Goal: Information Seeking & Learning: Find specific fact

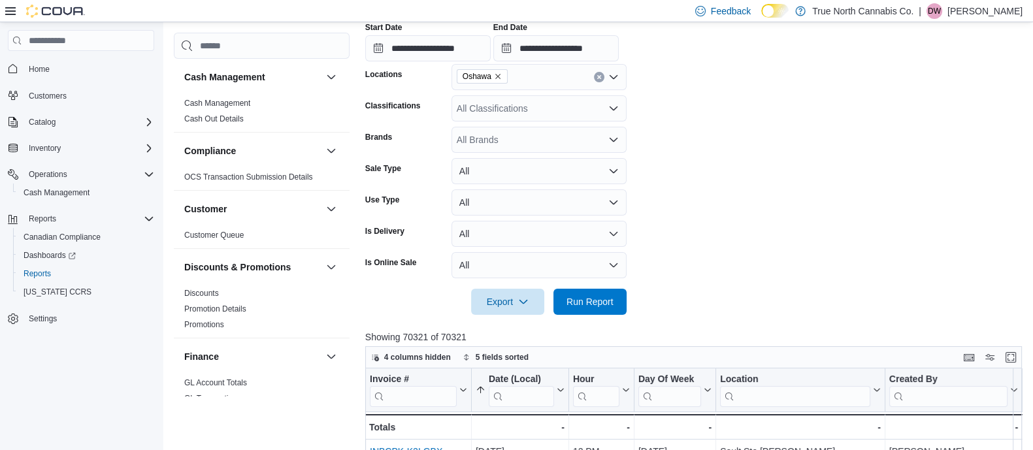
scroll to position [242, 0]
drag, startPoint x: 748, startPoint y: 83, endPoint x: 695, endPoint y: 137, distance: 75.8
click at [695, 137] on form "**********" at bounding box center [696, 141] width 663 height 348
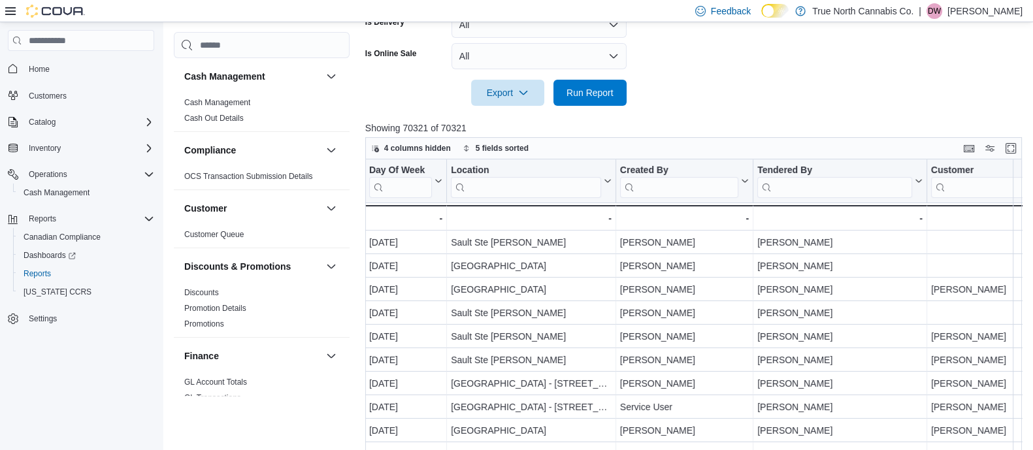
scroll to position [0, 122]
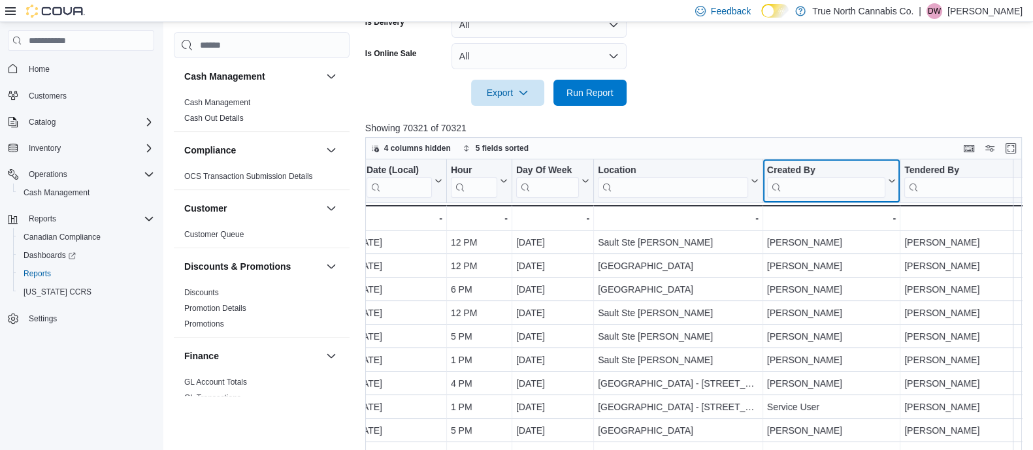
click at [810, 191] on input "search" at bounding box center [826, 187] width 118 height 21
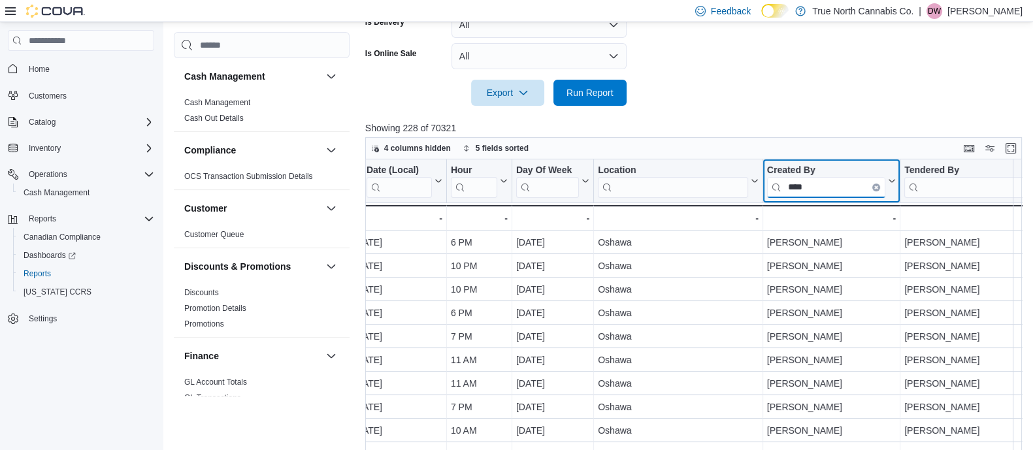
type input "****"
click at [729, 117] on div at bounding box center [696, 114] width 663 height 16
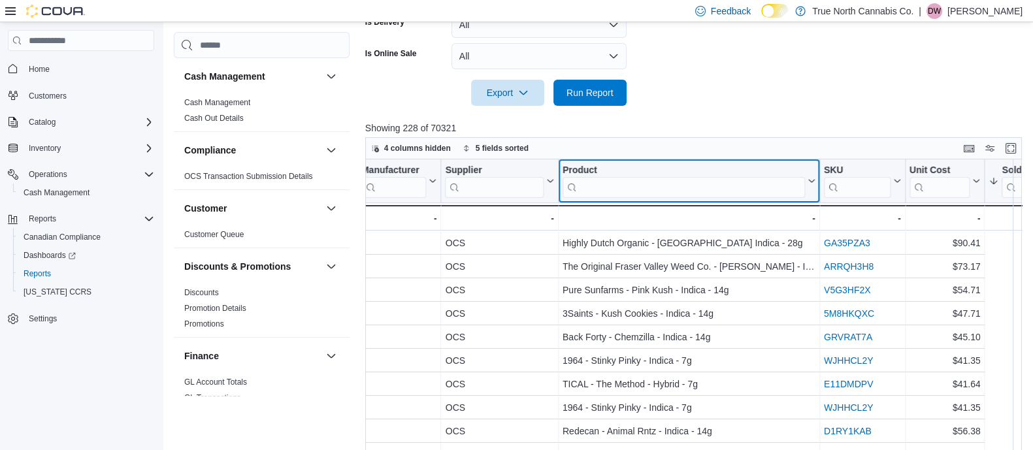
scroll to position [23, 1620]
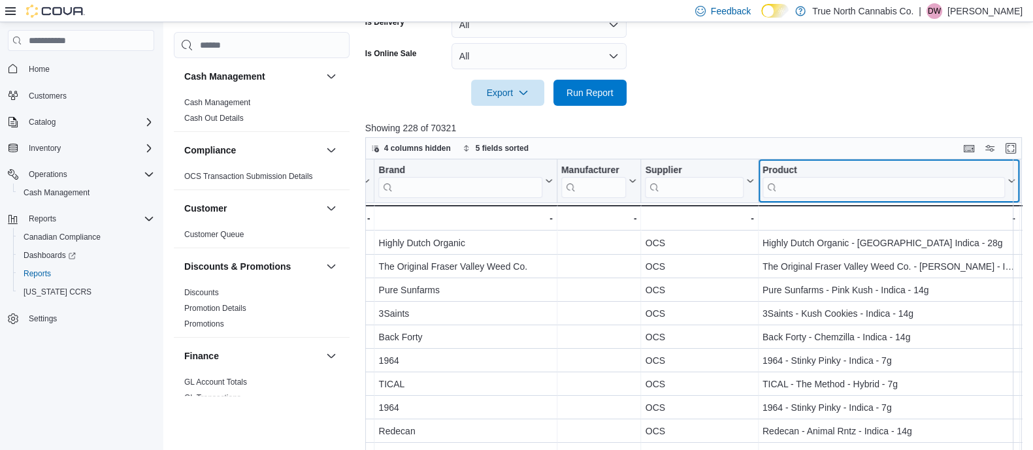
click at [683, 188] on div "Invoice # Click to view column header actions Date (Local) Sorted by Total Cost…" at bounding box center [696, 316] width 663 height 315
click at [806, 178] on input "search" at bounding box center [883, 187] width 242 height 21
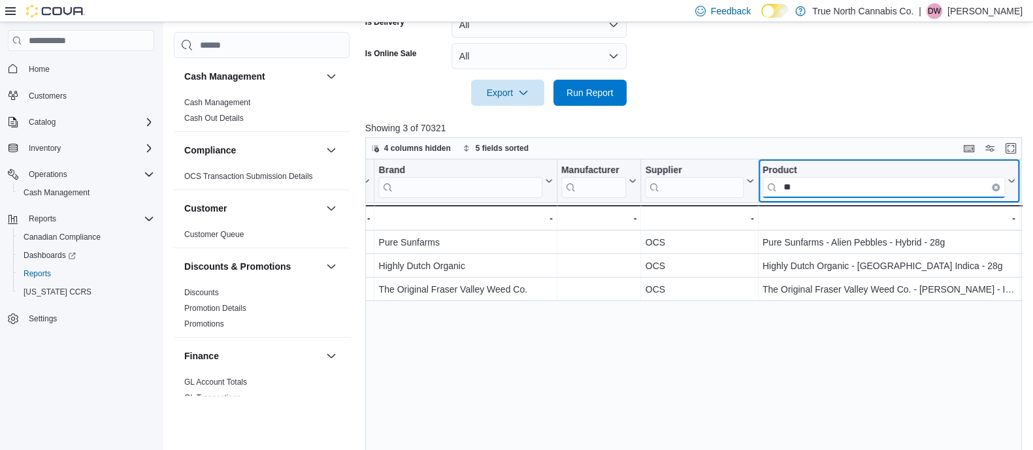
scroll to position [0, 1620]
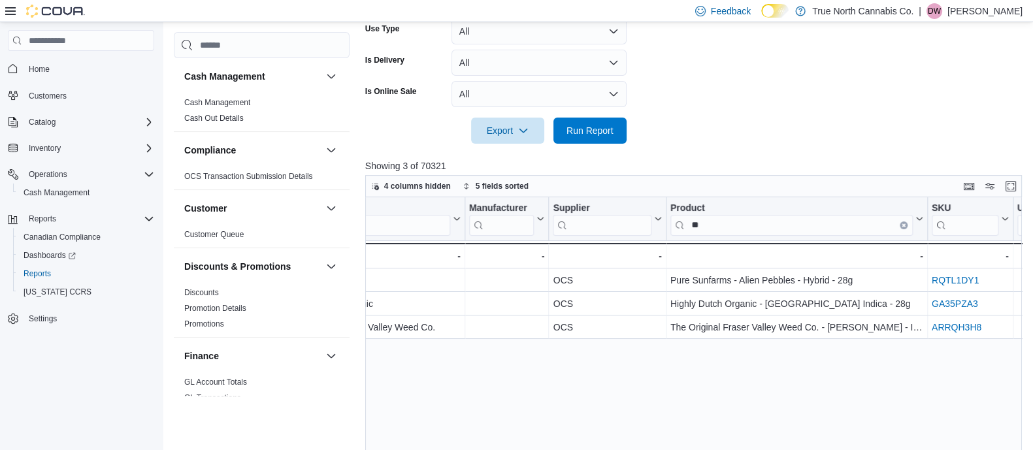
scroll to position [0, 1718]
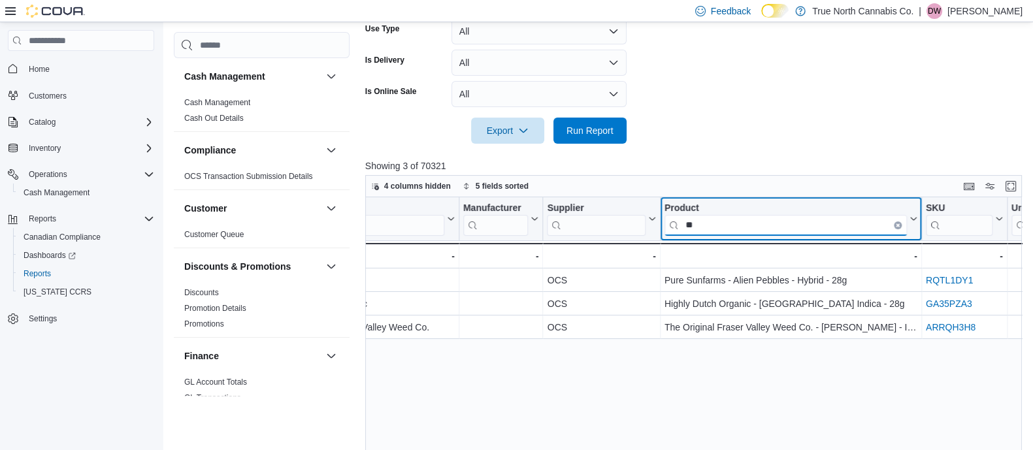
drag, startPoint x: 719, startPoint y: 227, endPoint x: 651, endPoint y: 227, distance: 68.0
click at [651, 227] on div "Invoice # Click to view column header actions Date (Local) Sorted by Total Cost…" at bounding box center [818, 232] width 4343 height 71
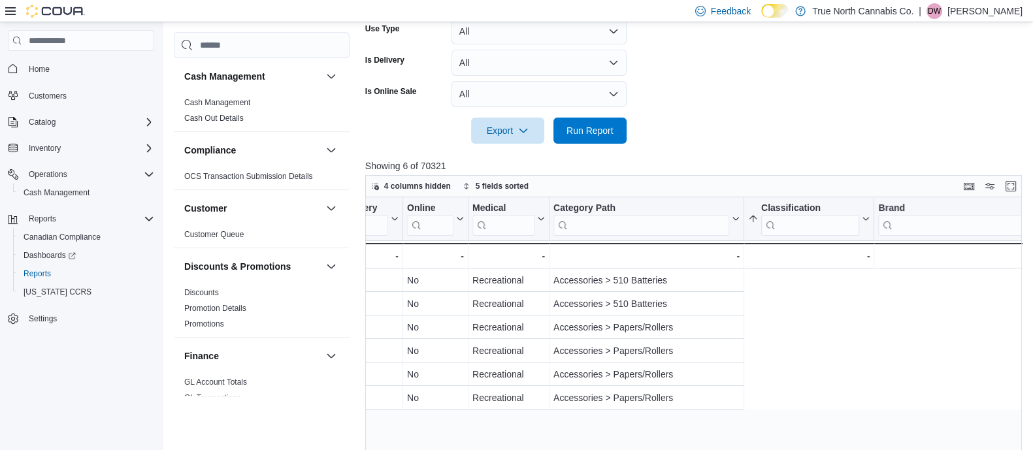
scroll to position [0, 0]
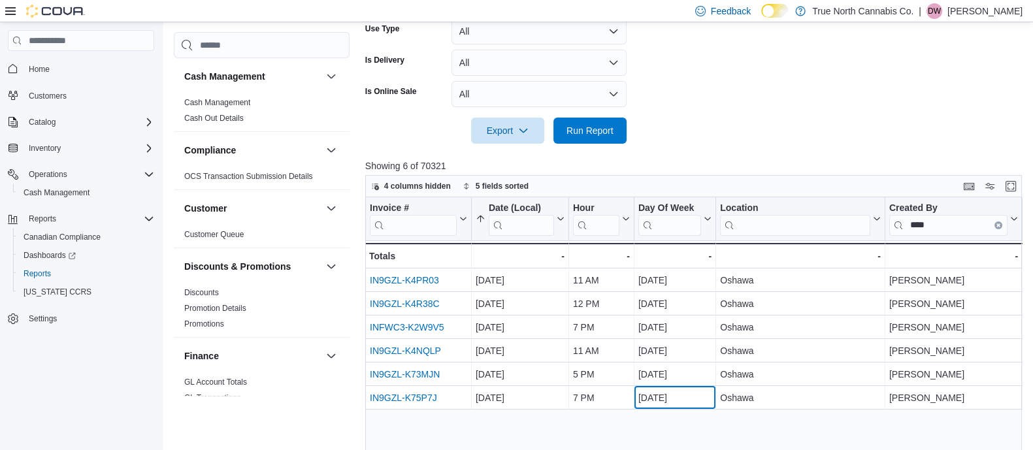
click at [698, 388] on div "Invoice # Click to view column header actions Date (Local) Sorted by Total Cost…" at bounding box center [696, 366] width 663 height 339
click at [636, 416] on div "Invoice # Click to view column header actions Date (Local) Sorted by Total Cost…" at bounding box center [696, 366] width 663 height 339
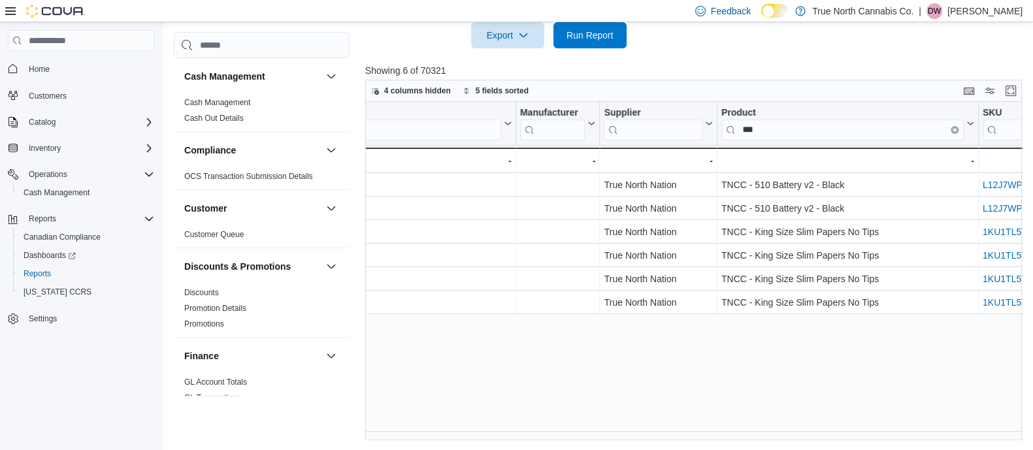
scroll to position [0, 1676]
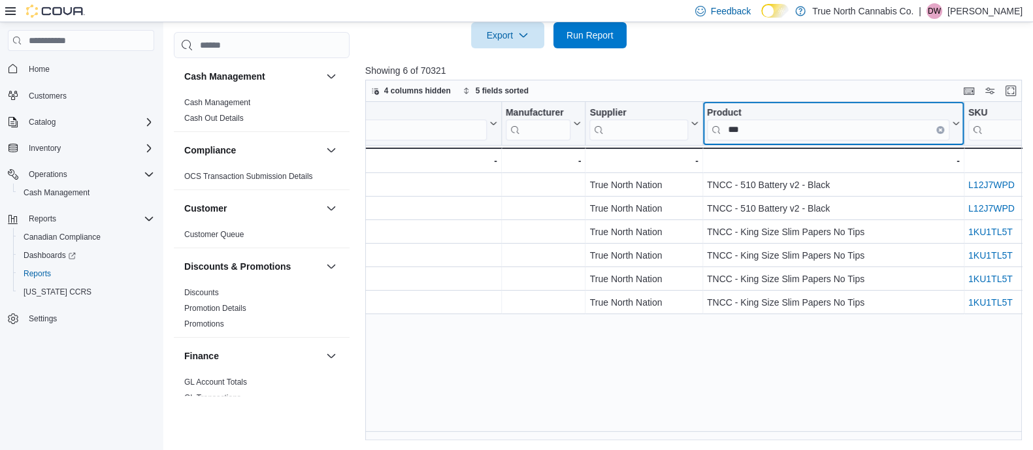
drag, startPoint x: 747, startPoint y: 132, endPoint x: 732, endPoint y: 133, distance: 15.0
click at [732, 133] on input "***" at bounding box center [827, 130] width 242 height 21
type input "*"
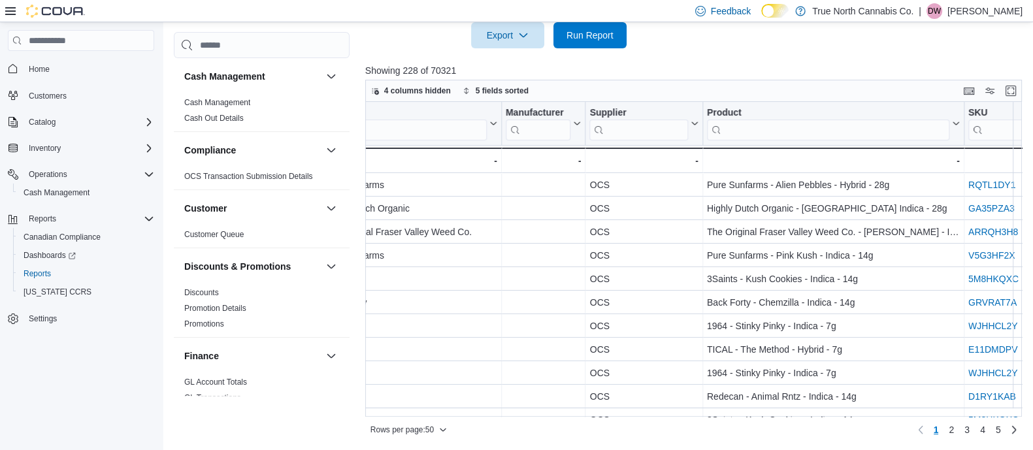
click at [699, 80] on div "4 columns hidden 5 fields sorted" at bounding box center [693, 91] width 657 height 22
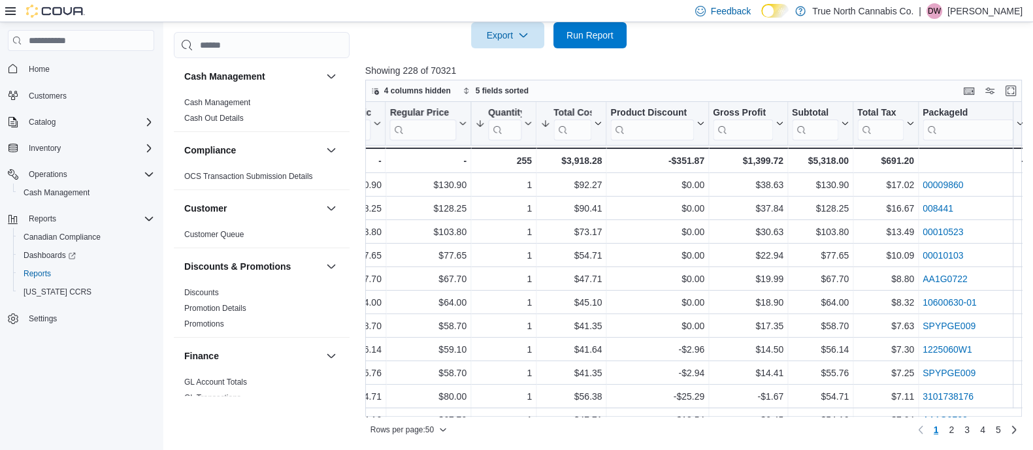
scroll to position [0, 2367]
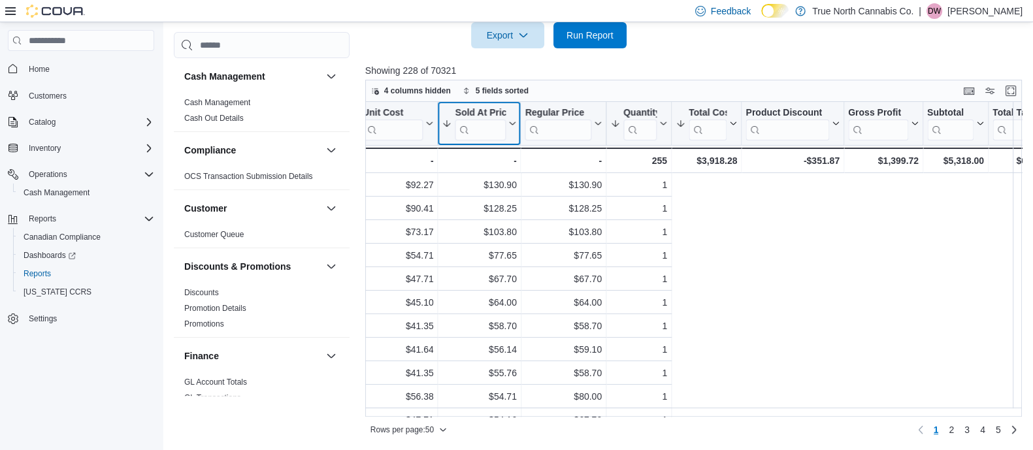
click at [508, 116] on div "Invoice # Click to view column header actions Date (Local) Sorted by Total Cost…" at bounding box center [696, 259] width 663 height 315
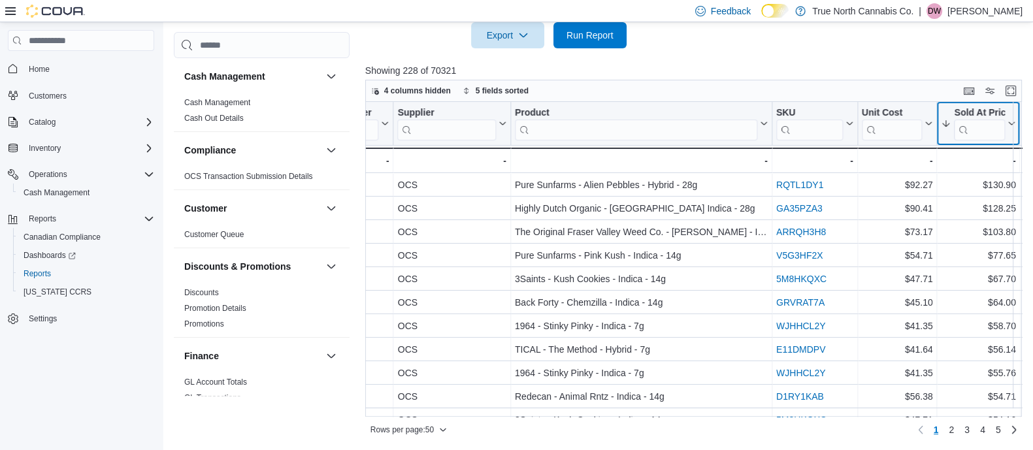
click at [946, 122] on icon at bounding box center [945, 124] width 7 height 7
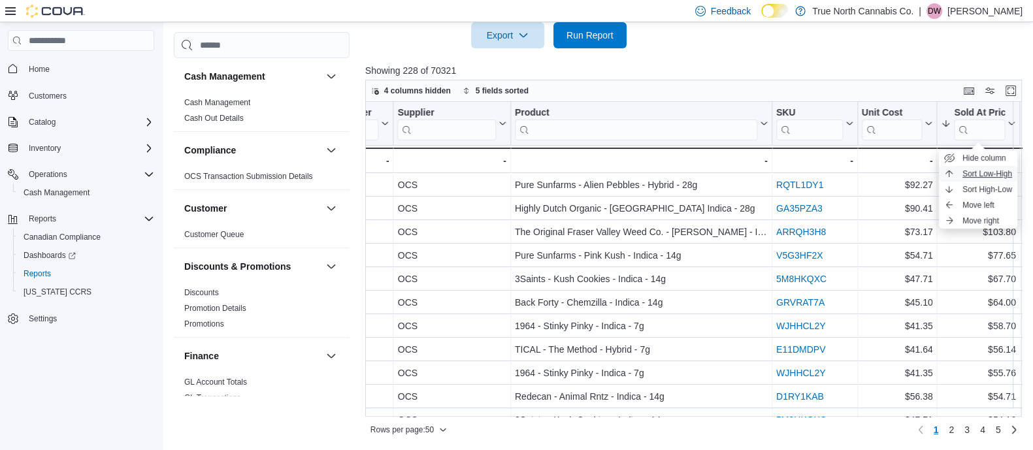
click at [950, 171] on icon "button" at bounding box center [949, 174] width 7 height 7
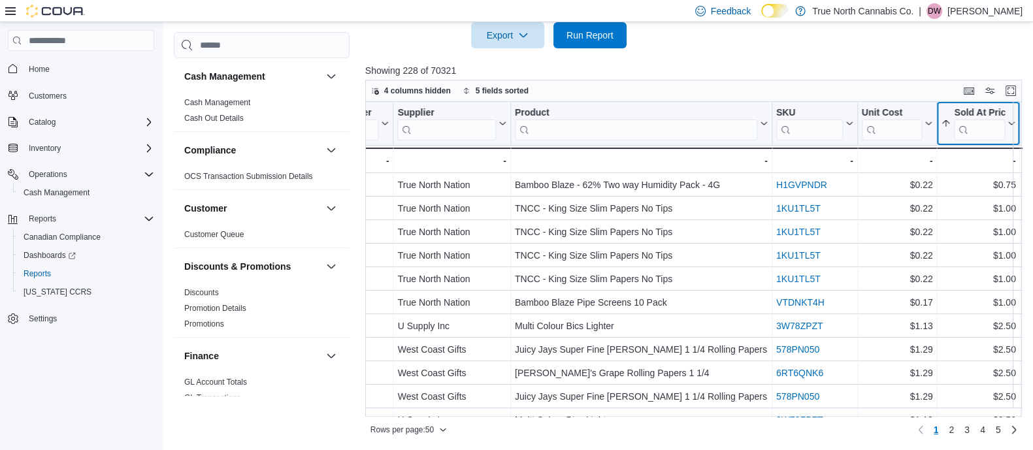
click at [948, 125] on icon at bounding box center [946, 124] width 10 height 10
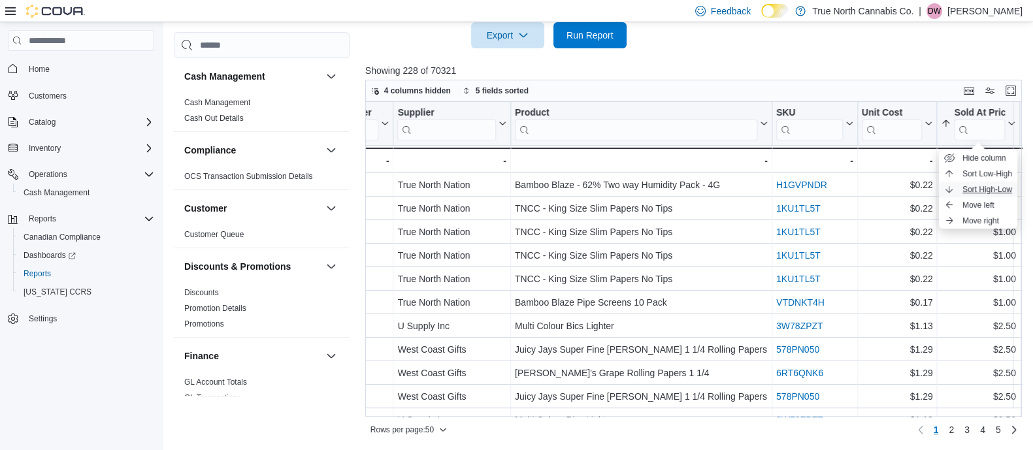
click at [965, 193] on span "Sort High-Low" at bounding box center [988, 189] width 50 height 10
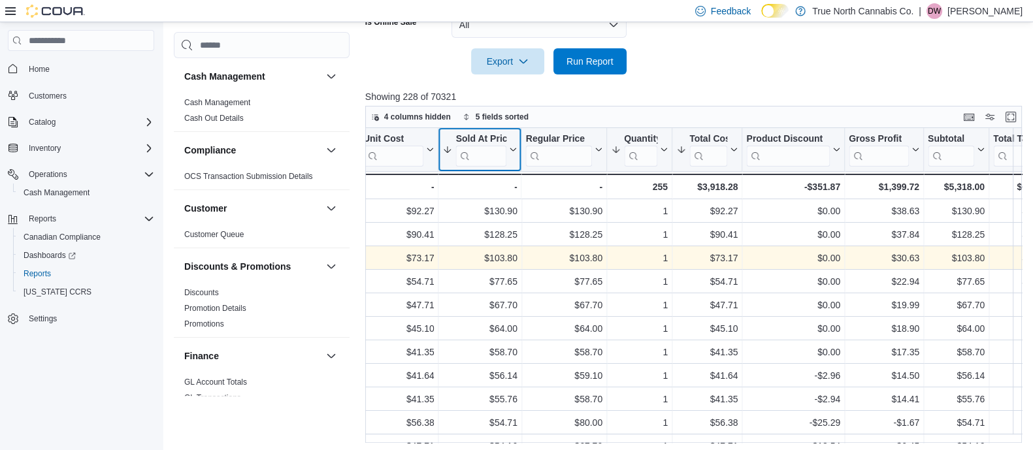
scroll to position [0, 2349]
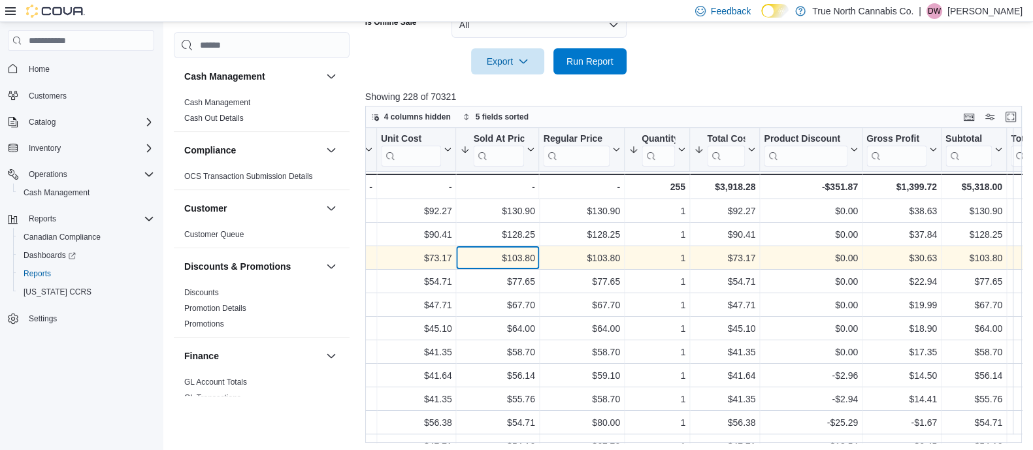
click at [525, 256] on div "$103.80" at bounding box center [497, 259] width 74 height 16
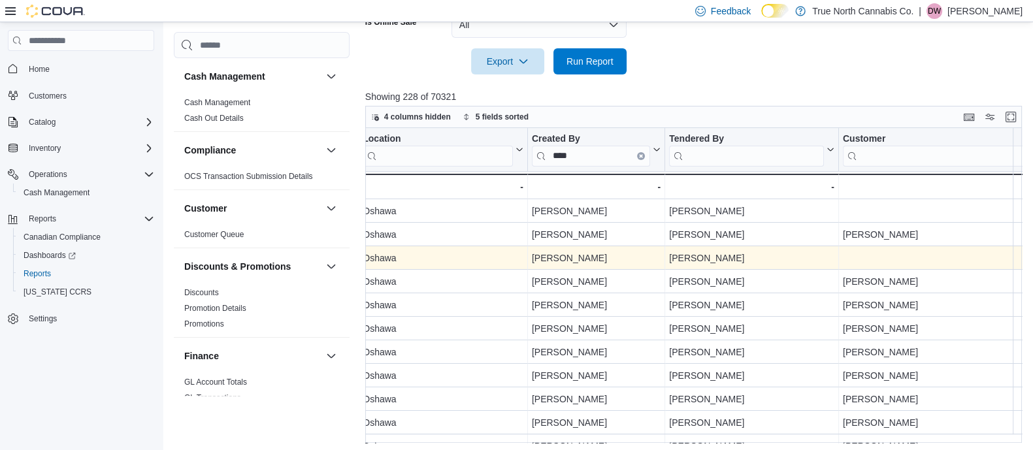
scroll to position [0, 0]
